Goal: Find specific page/section: Find specific page/section

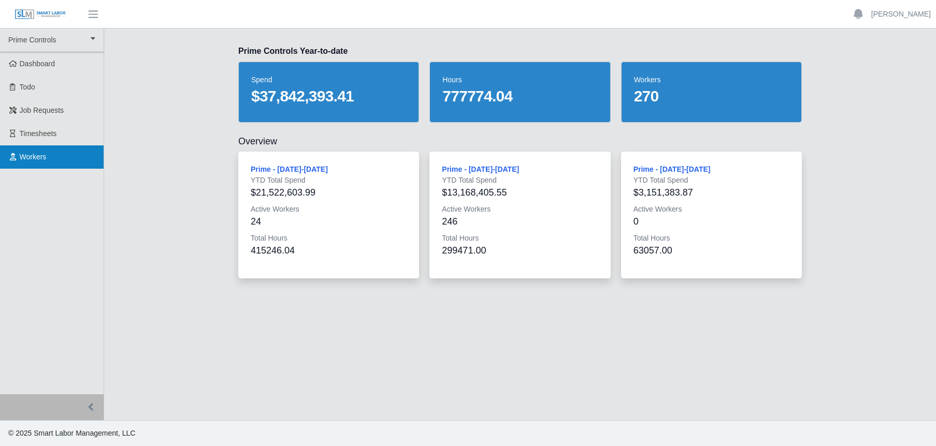
click at [39, 154] on span "Workers" at bounding box center [33, 157] width 27 height 8
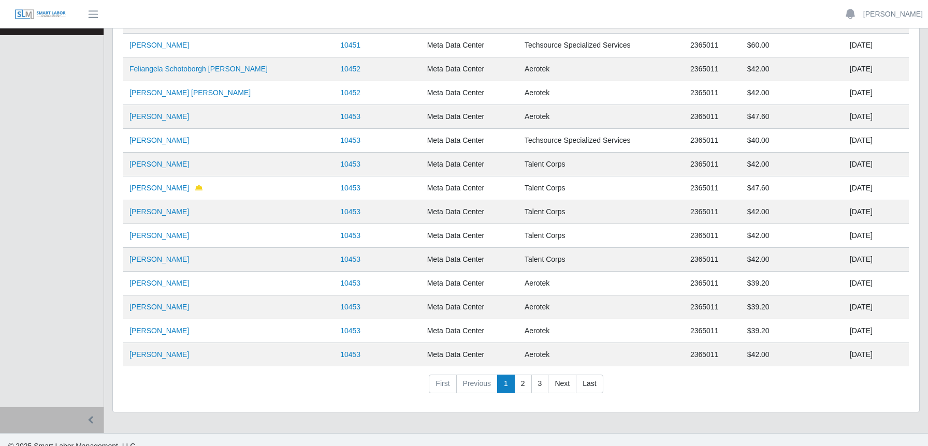
scroll to position [147, 0]
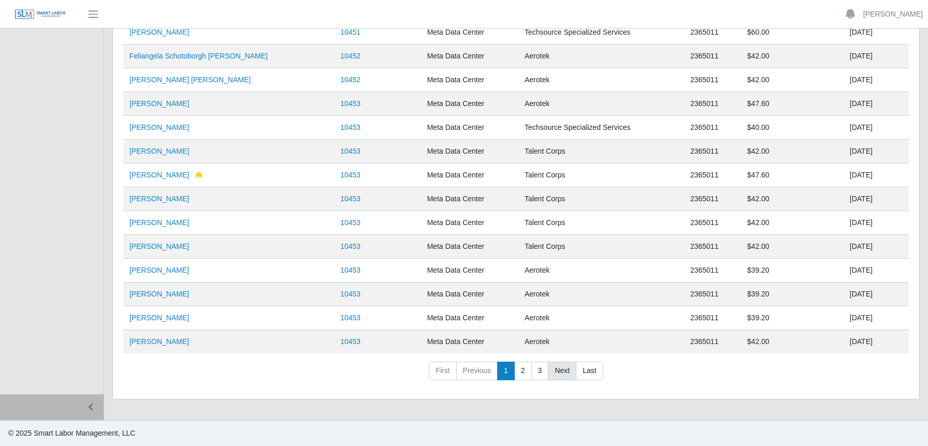
click at [562, 373] on link "Next" at bounding box center [562, 371] width 28 height 19
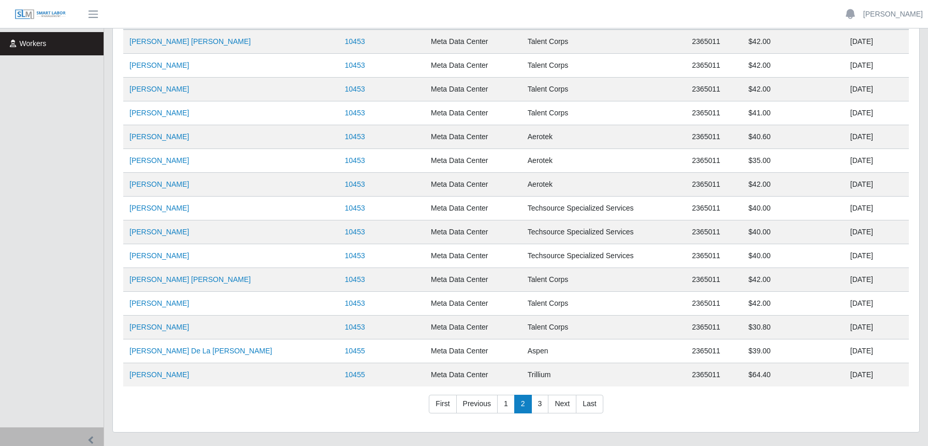
scroll to position [95, 0]
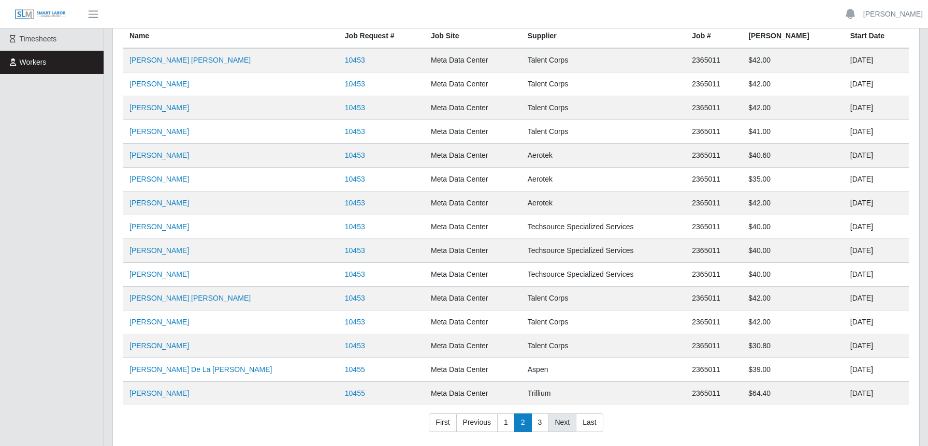
click at [562, 422] on link "Next" at bounding box center [562, 423] width 28 height 19
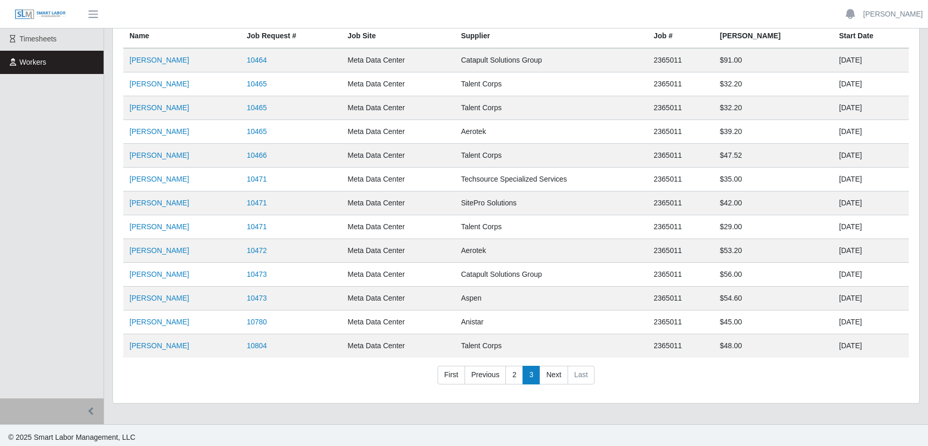
scroll to position [47, 0]
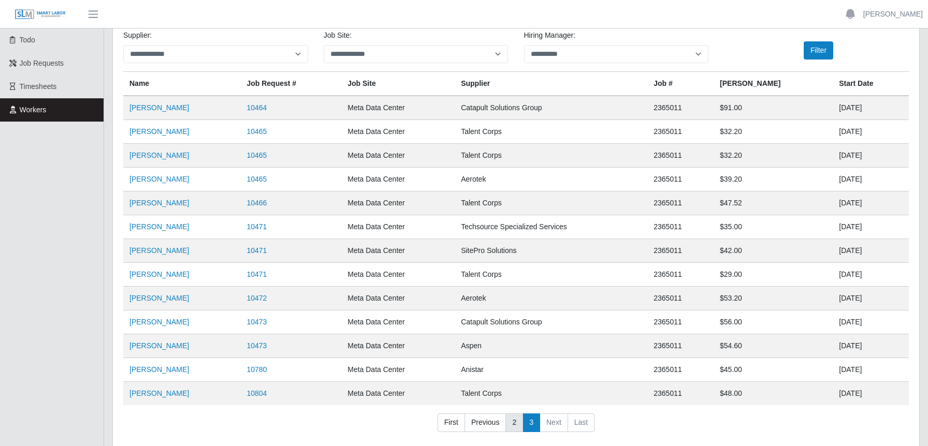
click at [512, 419] on link "2" at bounding box center [514, 423] width 18 height 19
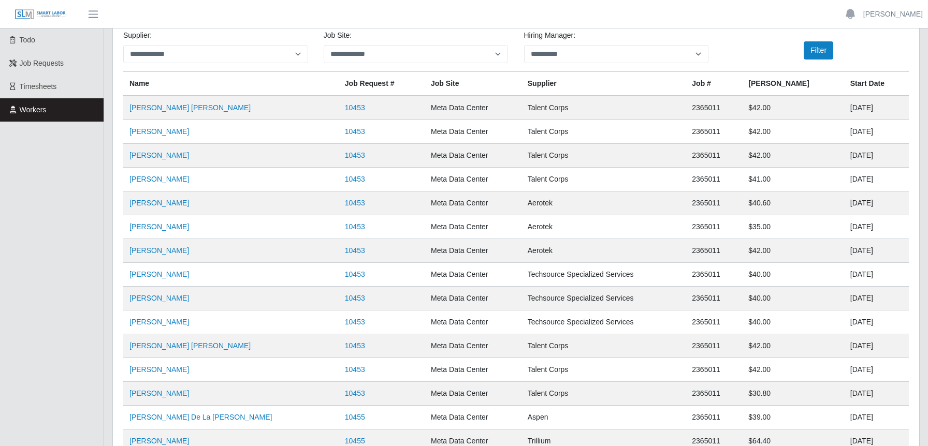
scroll to position [95, 0]
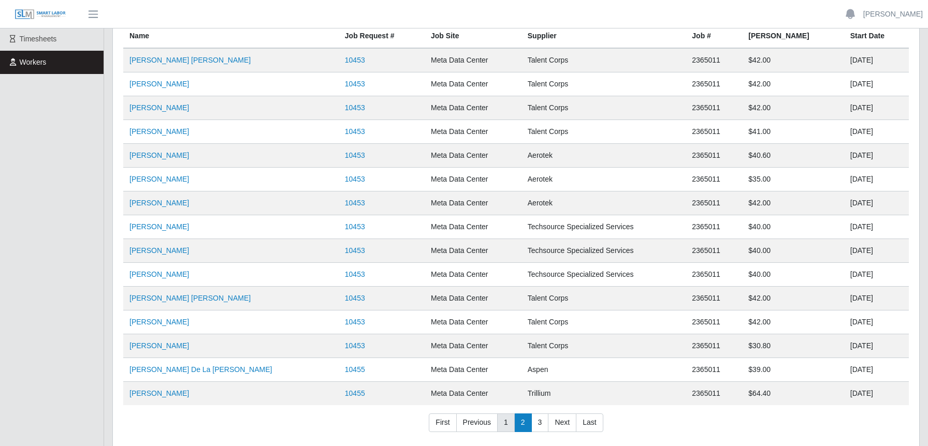
click at [502, 424] on link "1" at bounding box center [506, 423] width 18 height 19
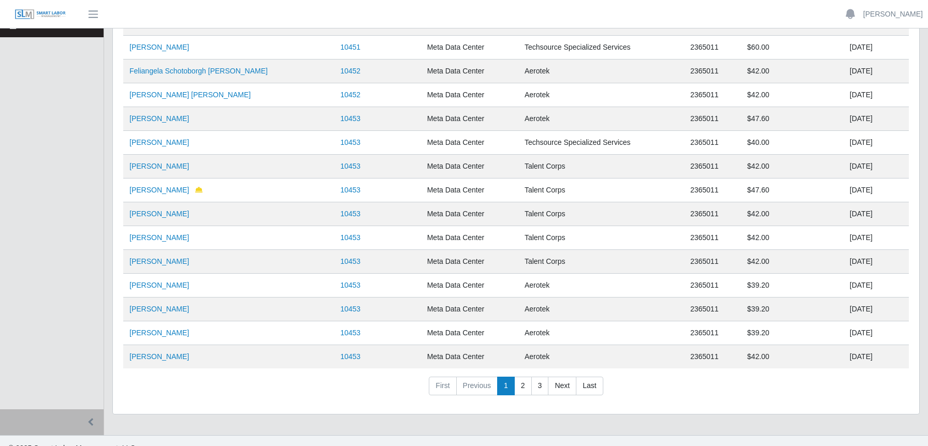
scroll to position [147, 0]
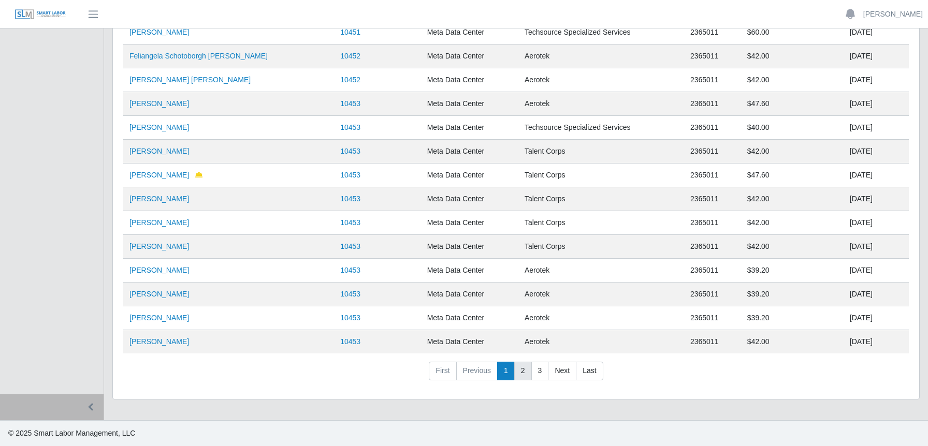
click at [525, 373] on link "2" at bounding box center [523, 371] width 18 height 19
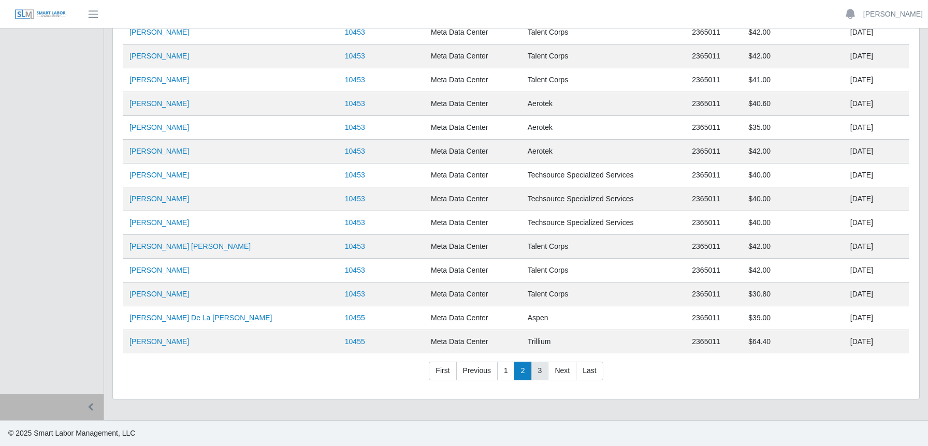
click at [539, 373] on link "3" at bounding box center [540, 371] width 18 height 19
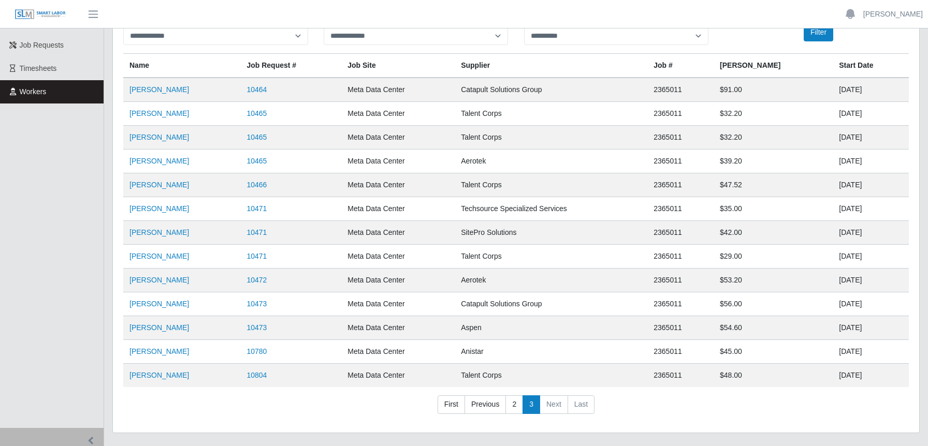
scroll to position [47, 0]
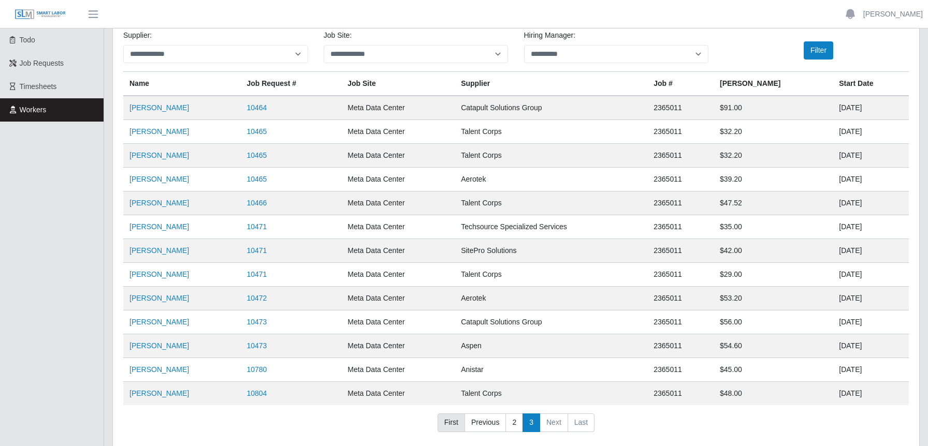
click at [450, 423] on link "First" at bounding box center [451, 423] width 27 height 19
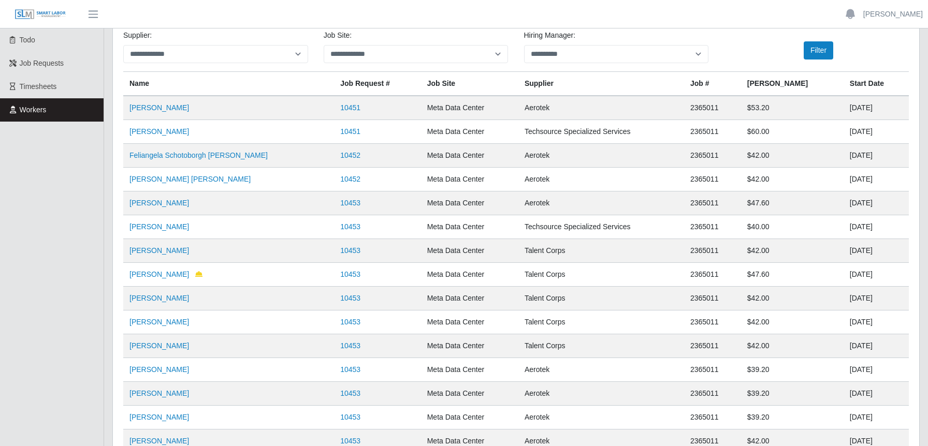
scroll to position [95, 0]
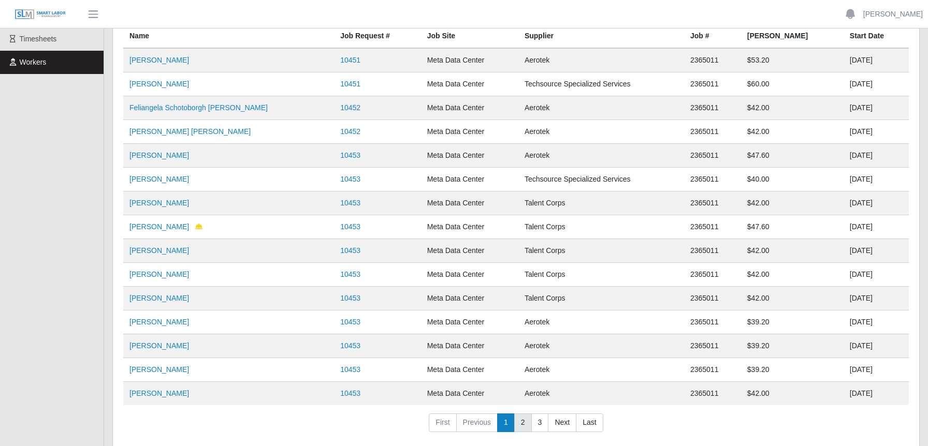
click at [525, 424] on link "2" at bounding box center [523, 423] width 18 height 19
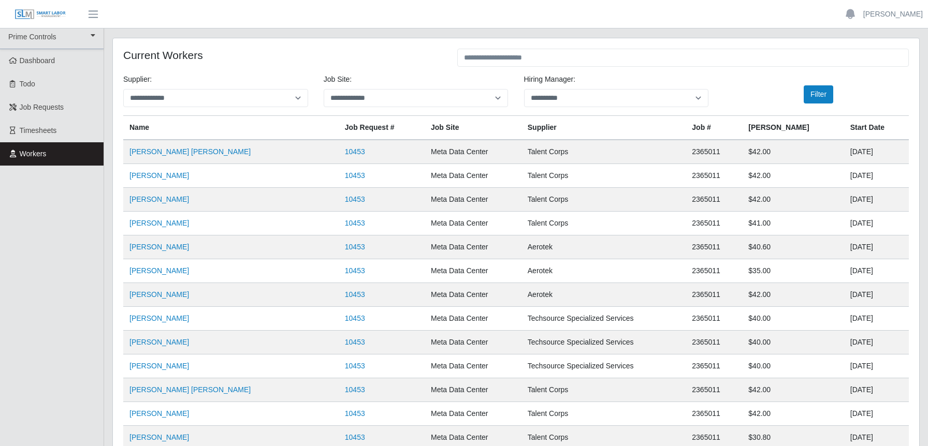
scroll to position [0, 0]
